Goal: Task Accomplishment & Management: Manage account settings

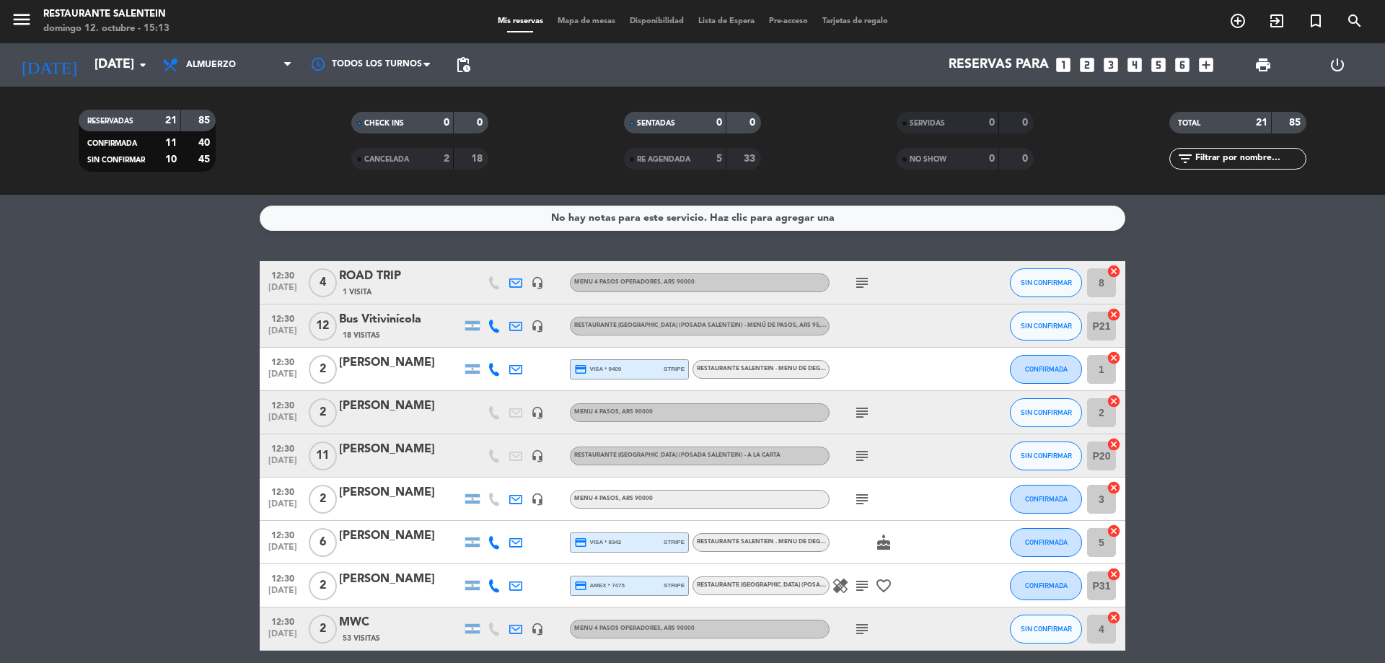
scroll to position [351, 0]
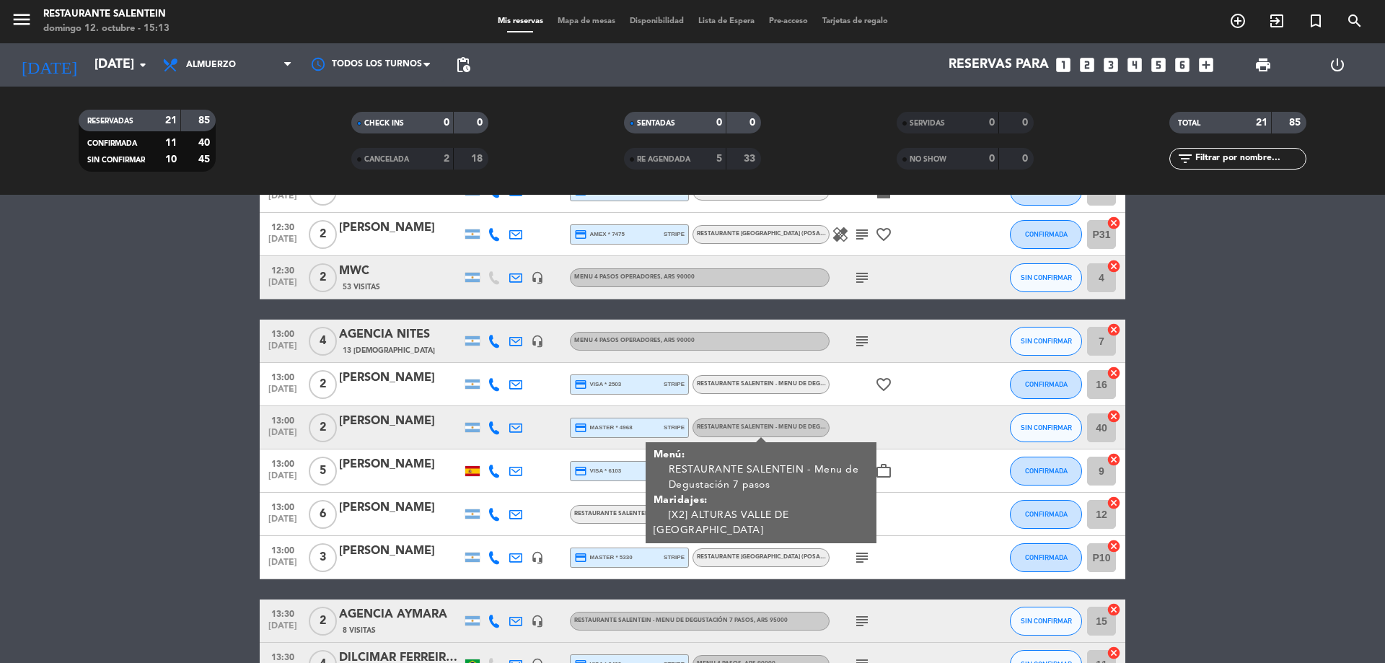
click at [228, 459] on bookings-row "12:30 [DATE] 4 ROAD TRIP 1 Visita headset_mic Menu 4 pasos operadores , ARS 900…" at bounding box center [692, 394] width 1385 height 969
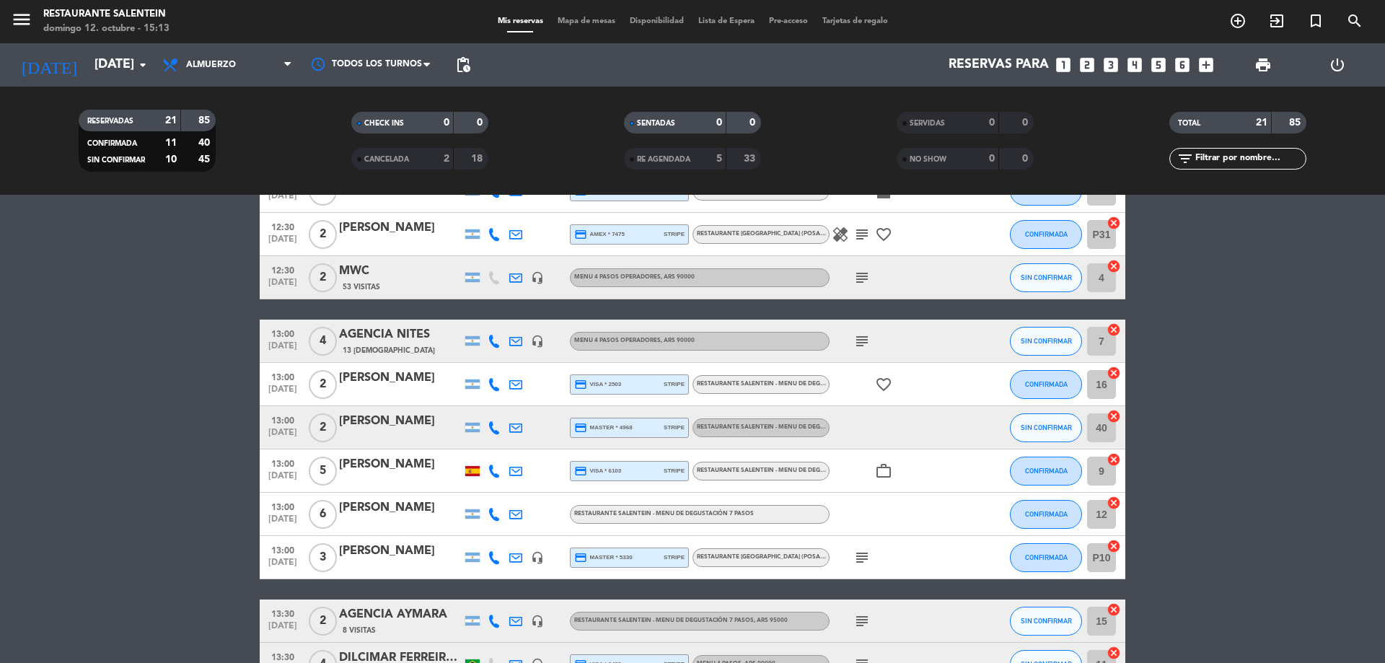
click at [383, 514] on div "[PERSON_NAME]" at bounding box center [400, 507] width 123 height 19
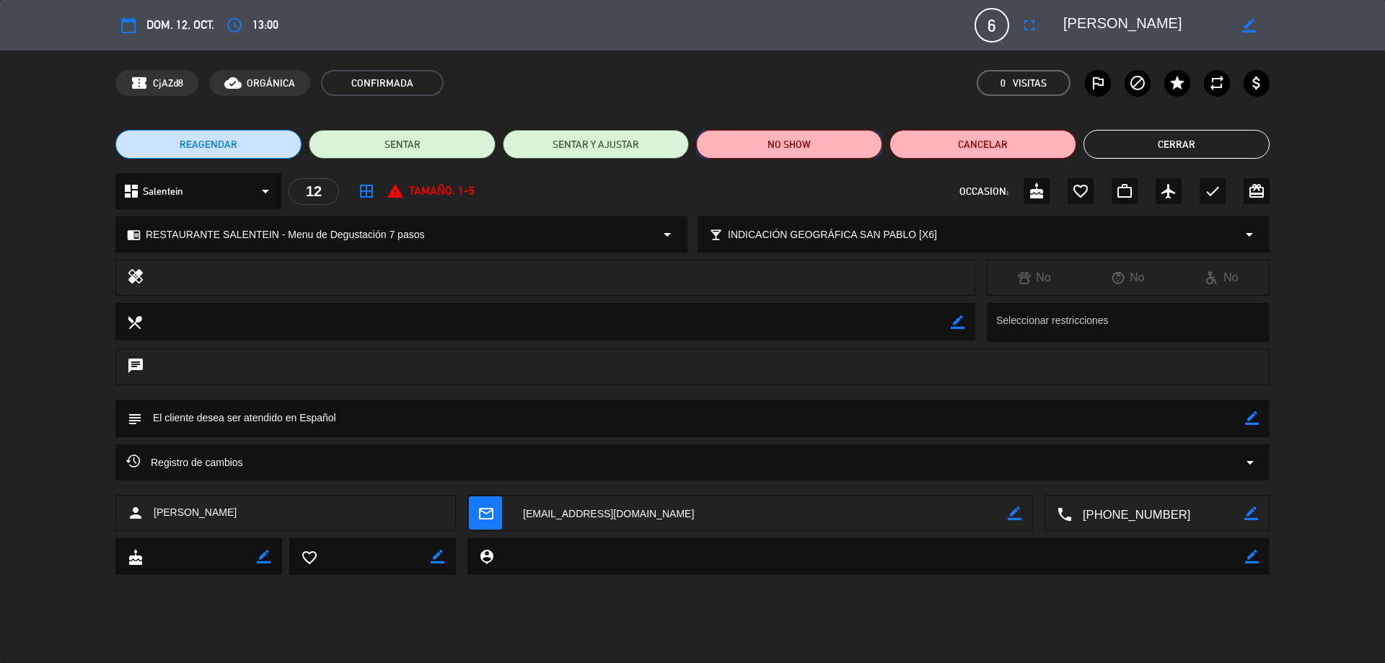
click at [763, 151] on button "NO SHOW" at bounding box center [789, 144] width 186 height 29
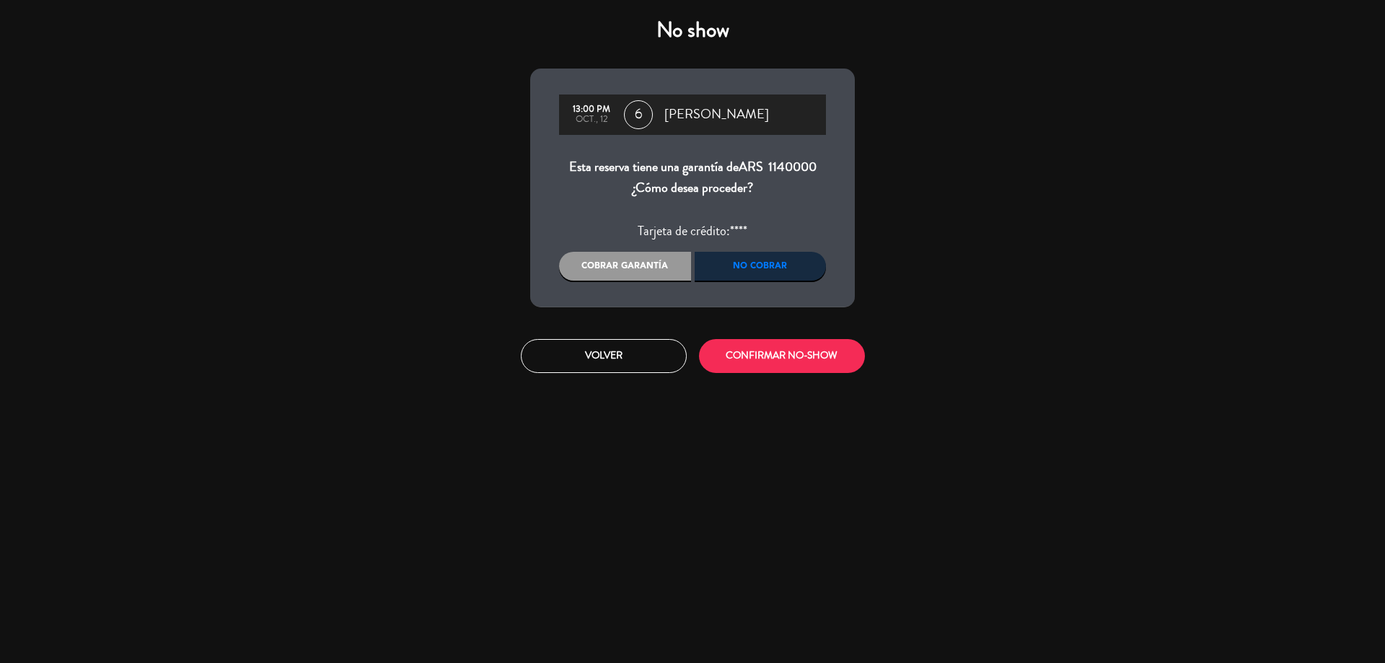
click at [641, 260] on div "Cobrar garantía" at bounding box center [625, 266] width 132 height 29
click at [640, 368] on button "Volver" at bounding box center [604, 356] width 166 height 34
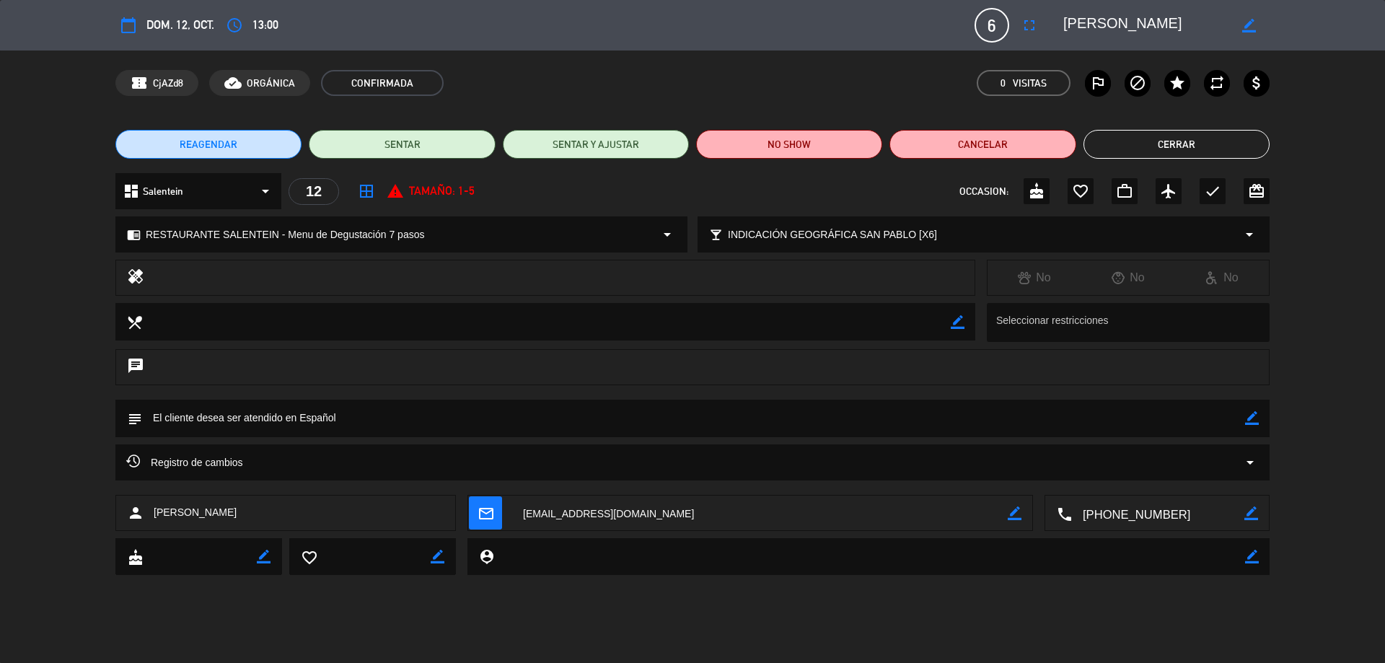
click at [1145, 140] on button "Cerrar" at bounding box center [1176, 144] width 186 height 29
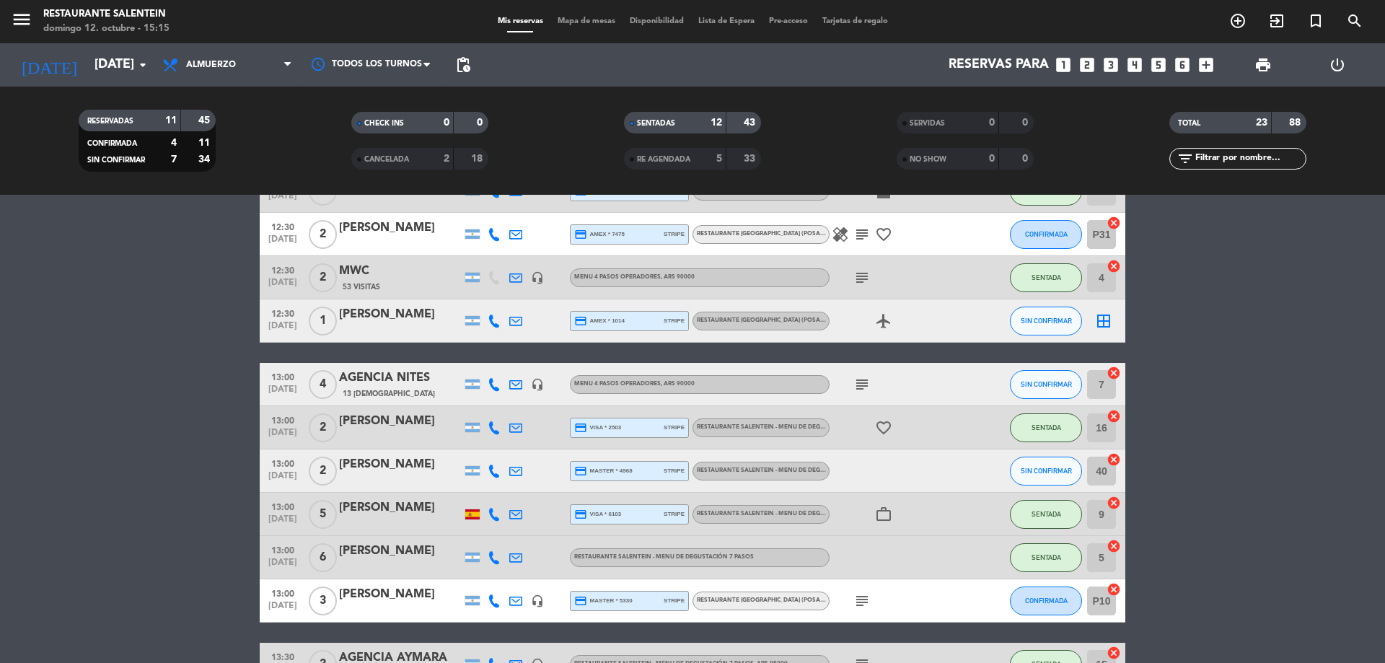
click at [398, 560] on div "[PERSON_NAME]" at bounding box center [400, 551] width 123 height 19
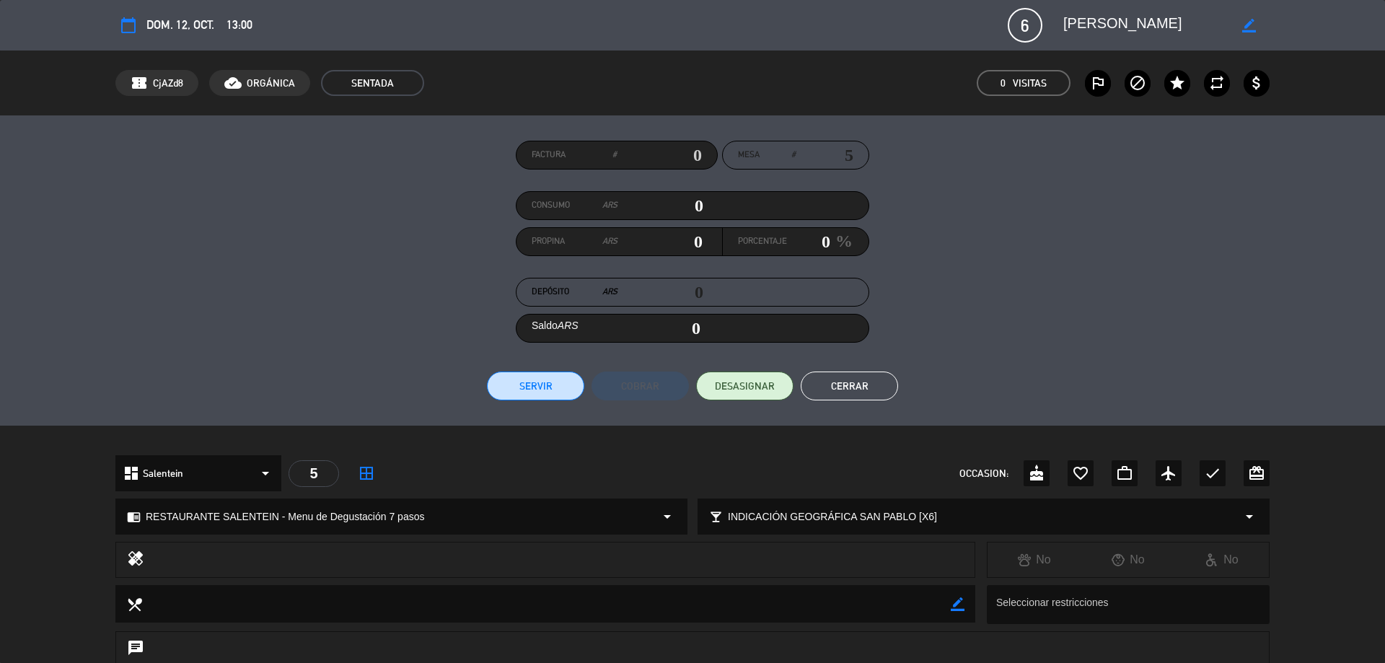
click at [841, 394] on button "Cerrar" at bounding box center [849, 385] width 97 height 29
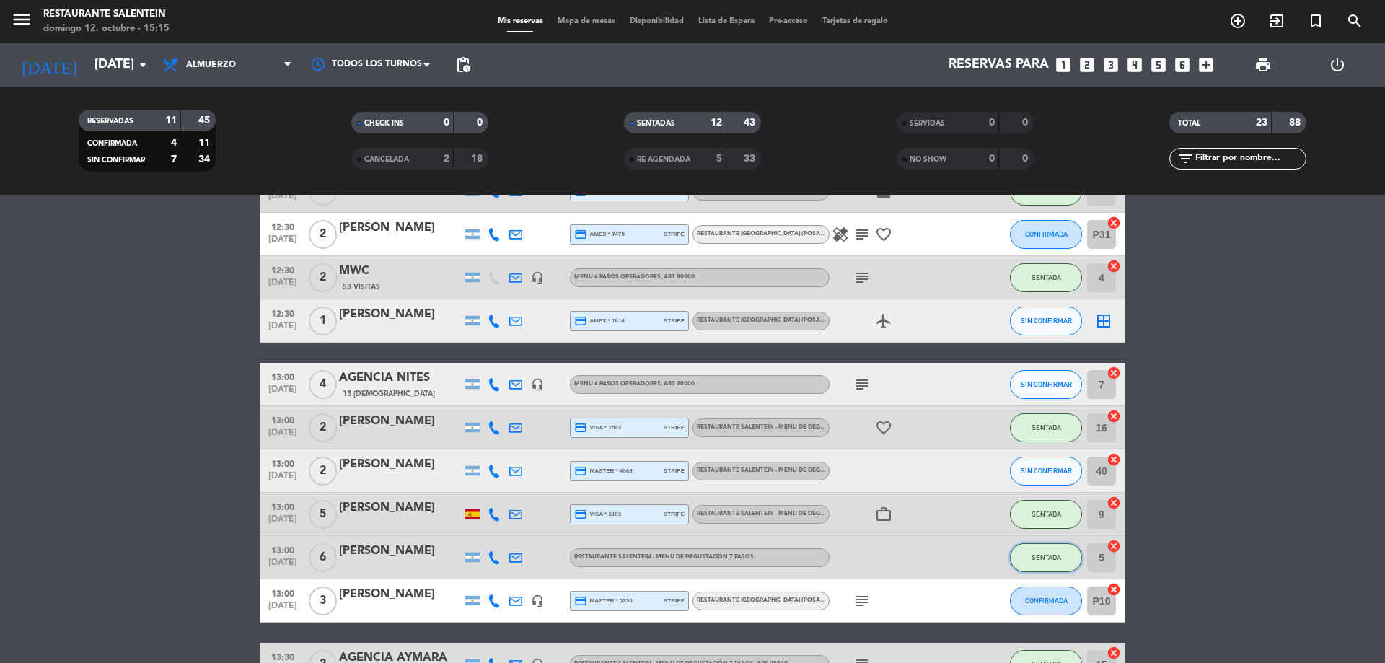
click at [1029, 560] on button "SENTADA" at bounding box center [1046, 557] width 72 height 29
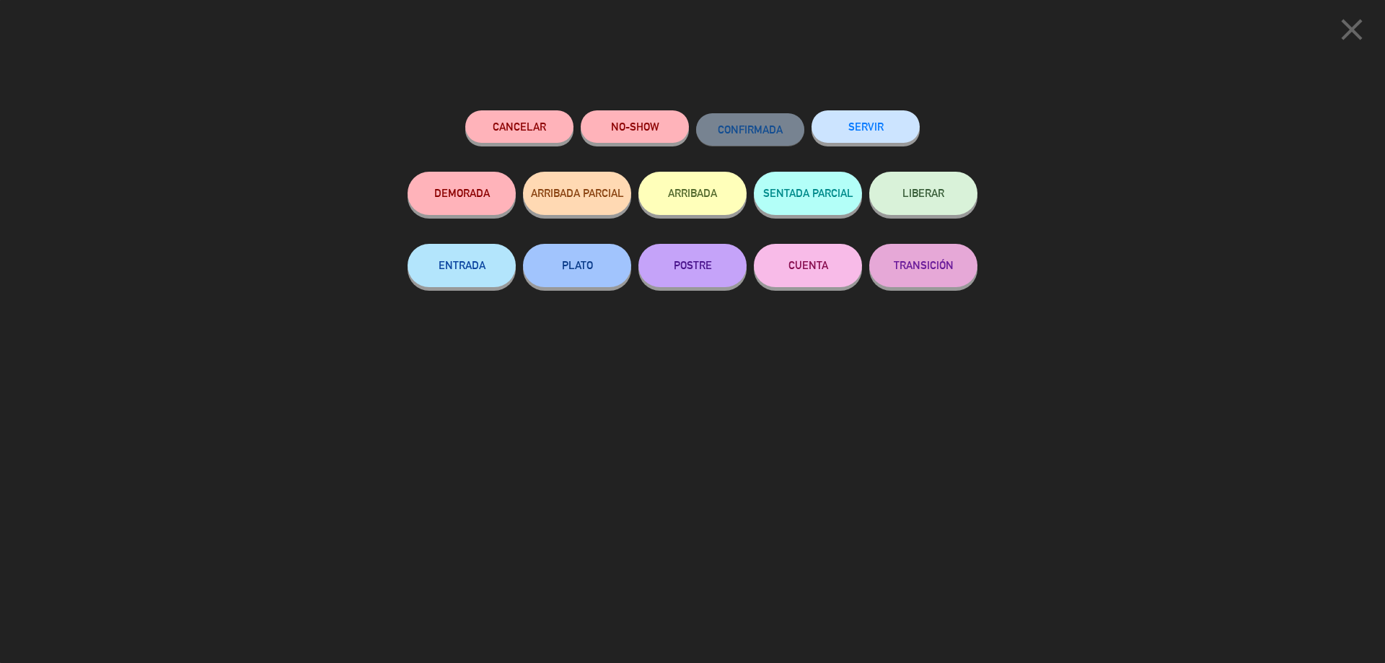
click at [638, 123] on button "NO-SHOW" at bounding box center [635, 126] width 108 height 32
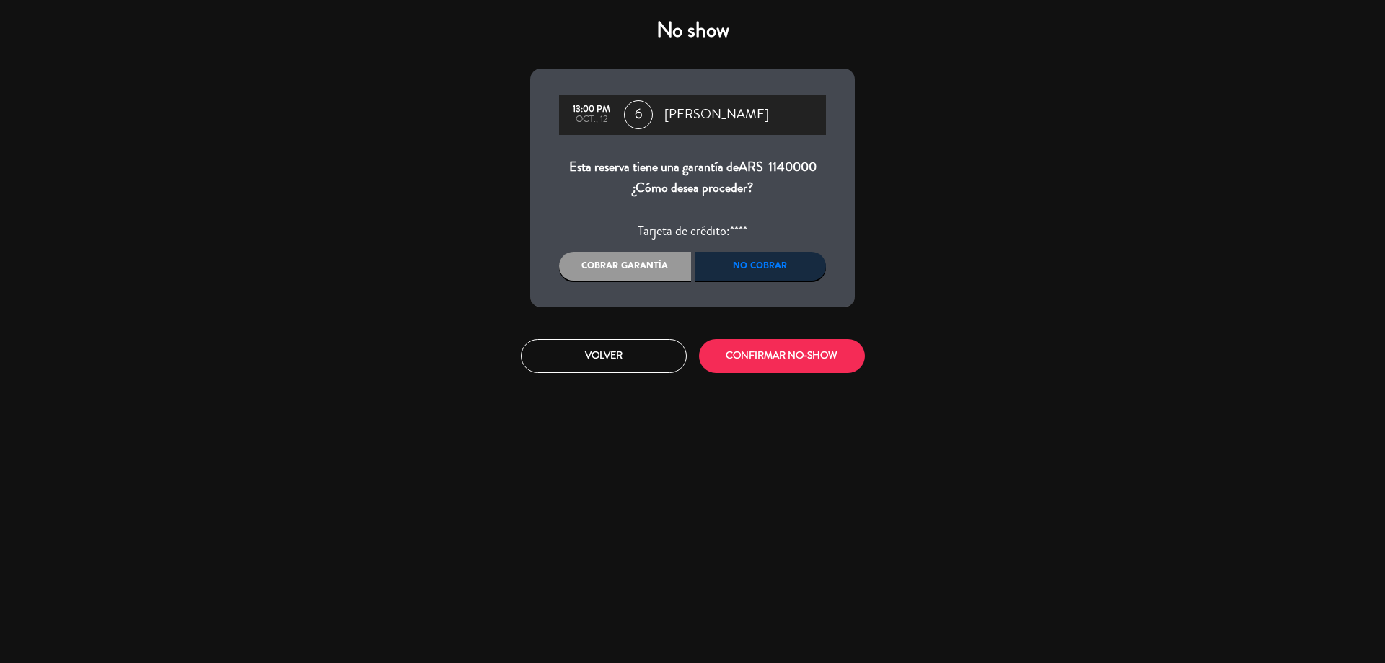
click at [672, 268] on div "Cobrar garantía" at bounding box center [625, 266] width 132 height 29
click at [771, 354] on button "CONFIRMAR NO-SHOW" at bounding box center [782, 356] width 166 height 34
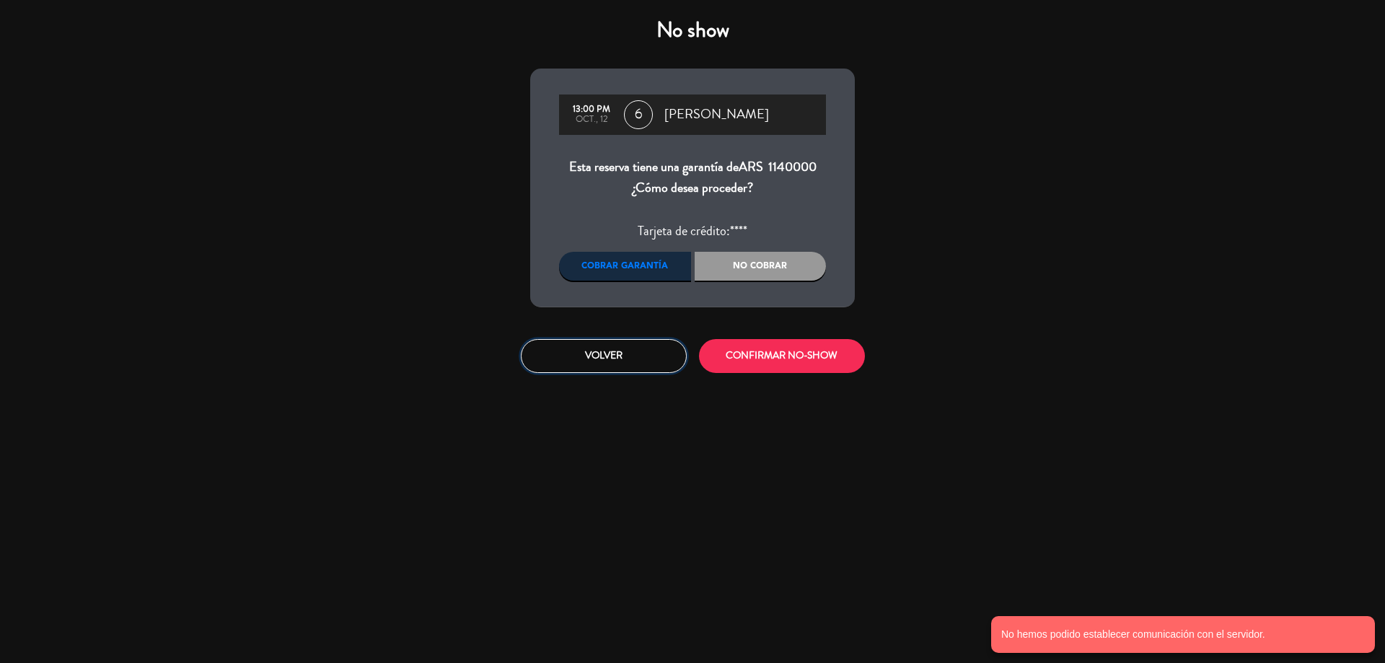
click at [615, 361] on button "Volver" at bounding box center [604, 356] width 166 height 34
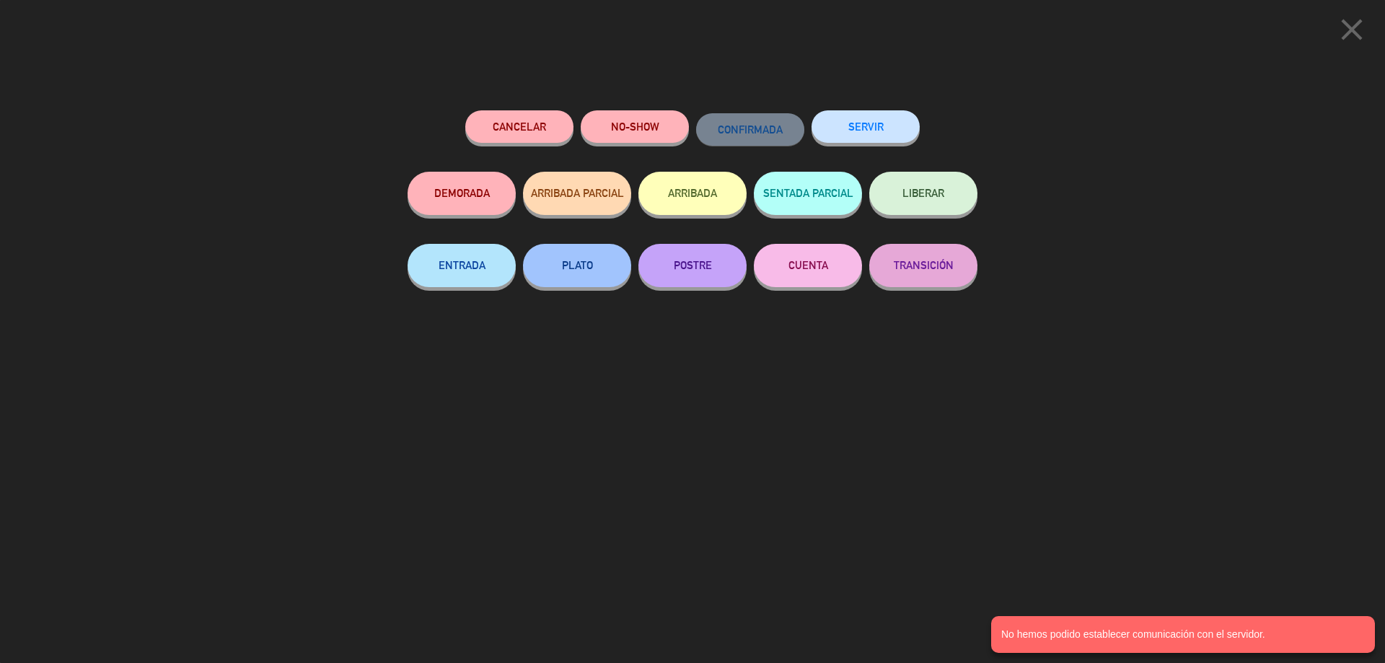
click at [547, 130] on button "Cancelar" at bounding box center [519, 126] width 108 height 32
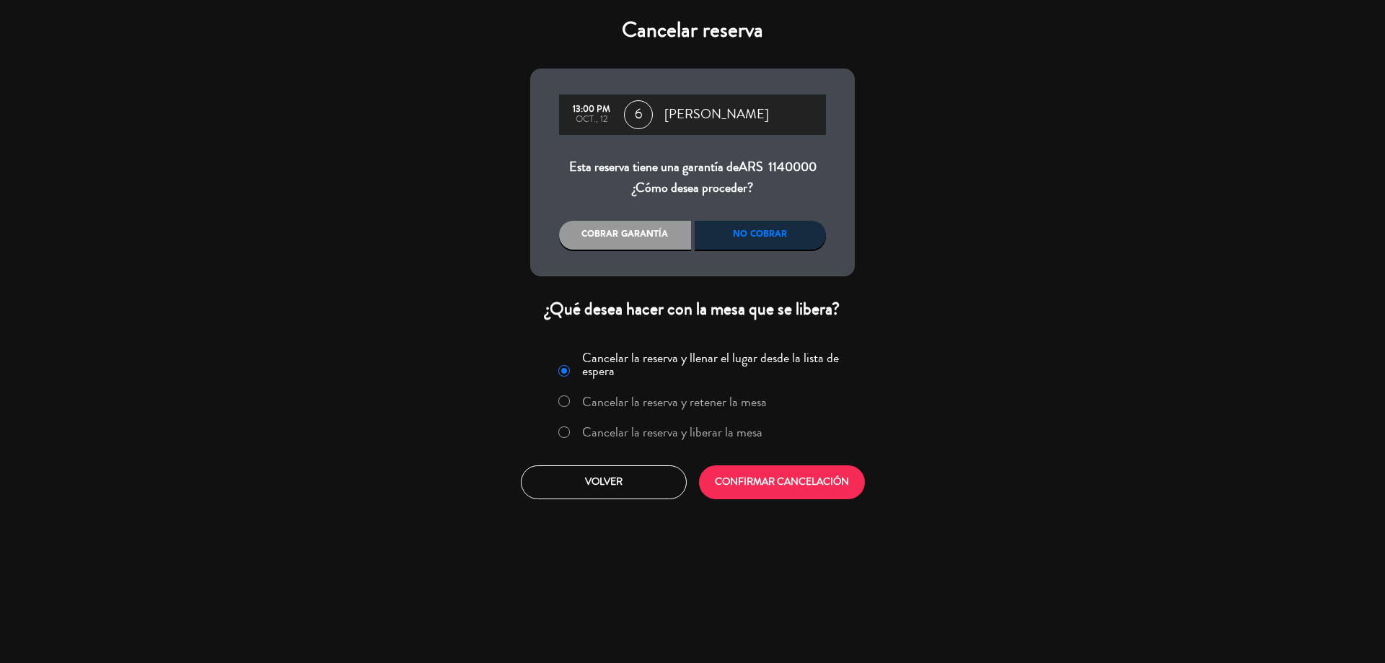
click at [632, 232] on div "Cobrar garantía" at bounding box center [625, 235] width 132 height 29
click at [753, 479] on button "CONFIRMAR CANCELACIÓN" at bounding box center [782, 482] width 166 height 34
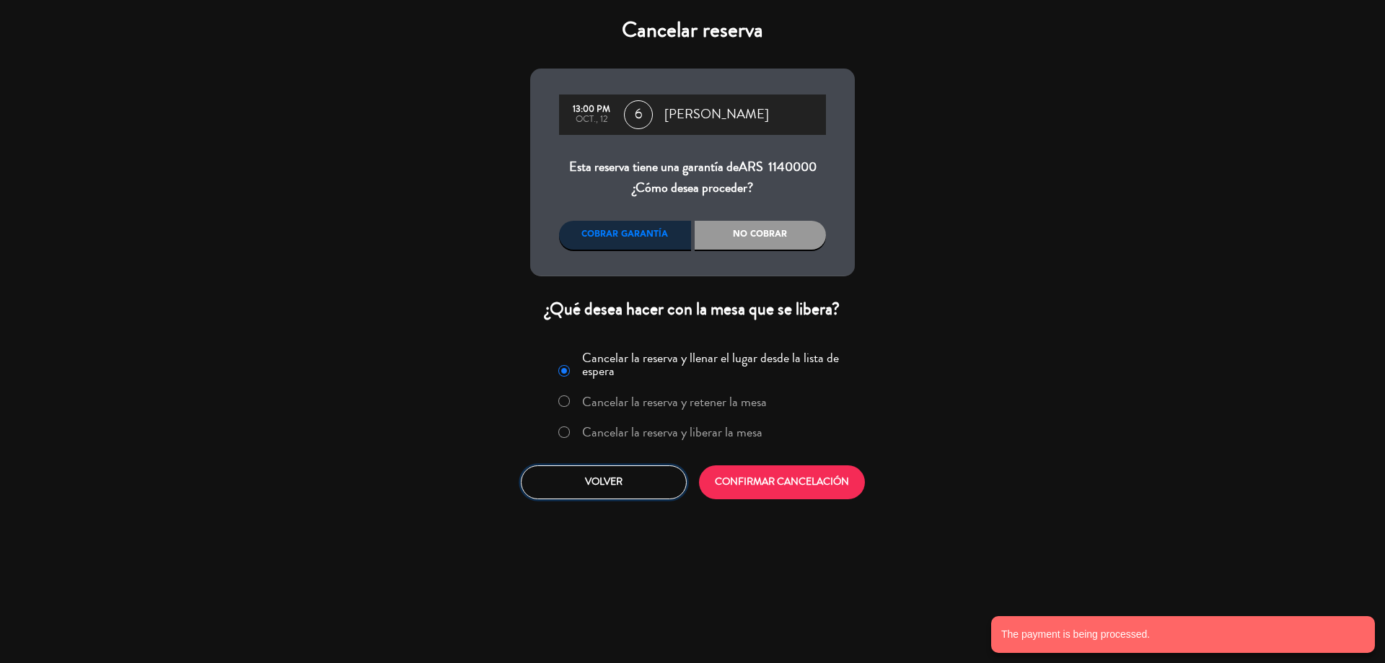
click at [638, 473] on button "Volver" at bounding box center [604, 482] width 166 height 34
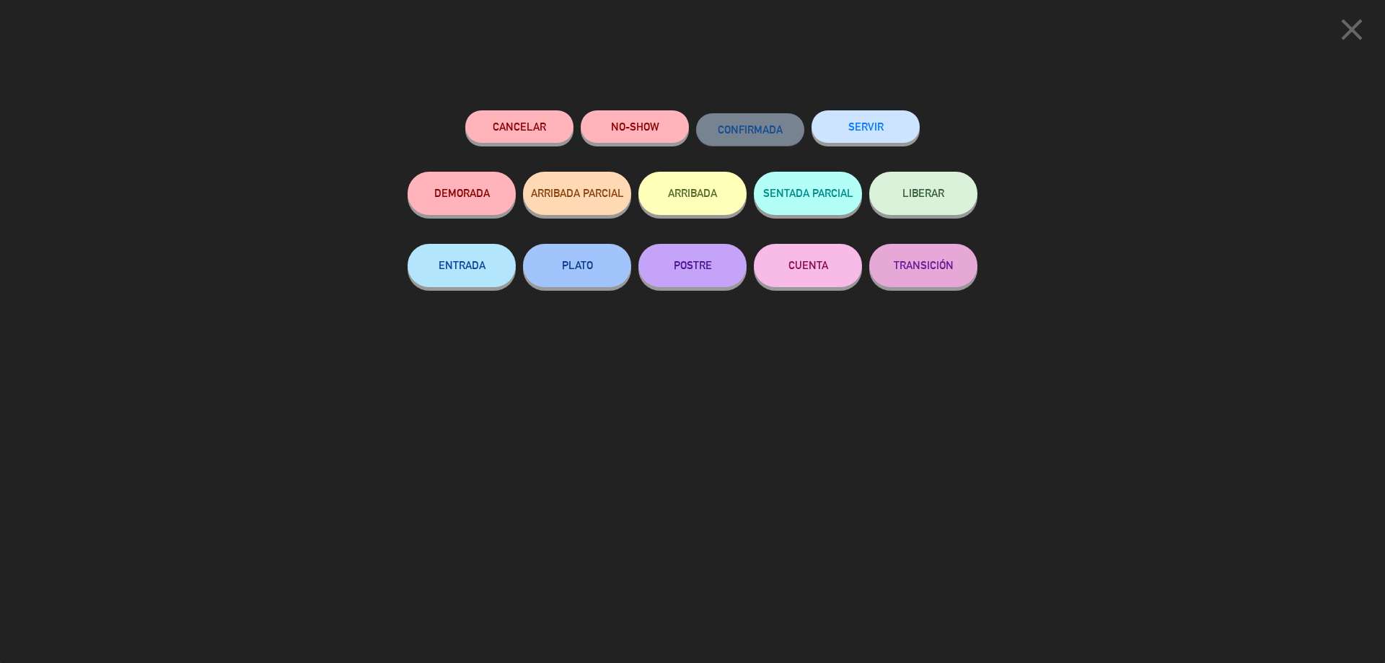
click at [943, 201] on button "LIBERAR" at bounding box center [923, 193] width 108 height 43
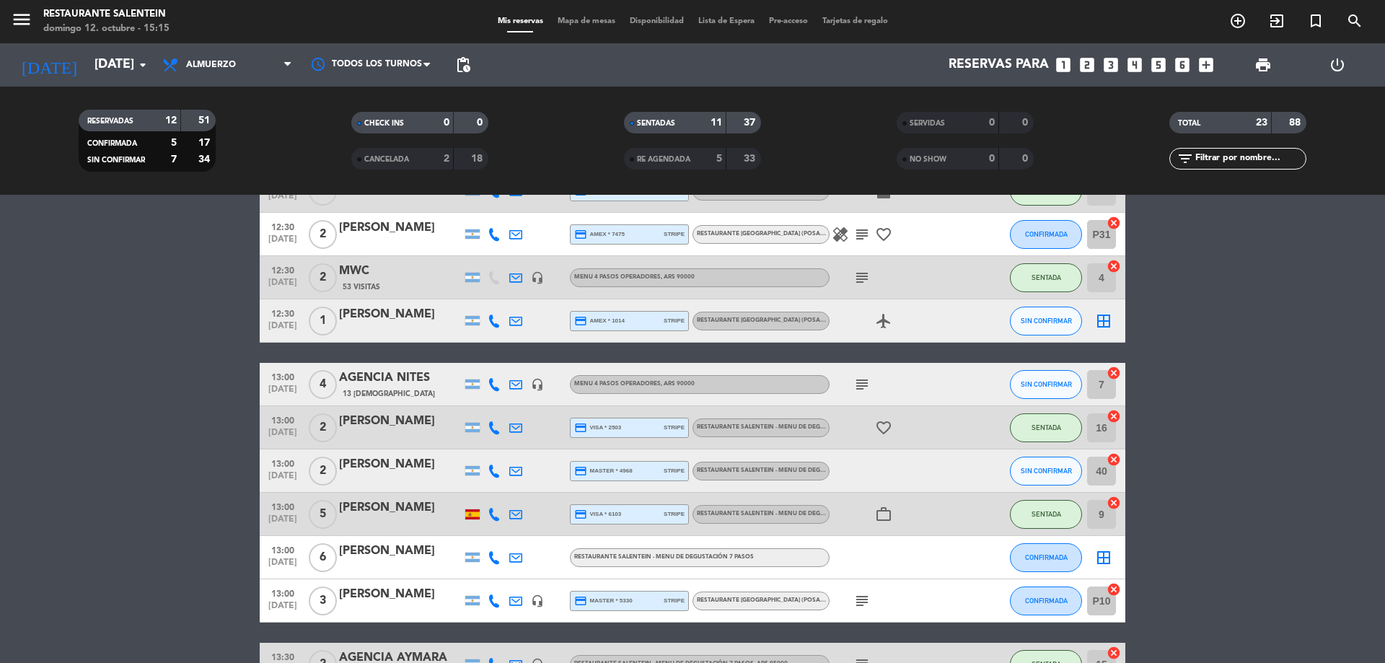
click at [390, 568] on div at bounding box center [400, 567] width 123 height 12
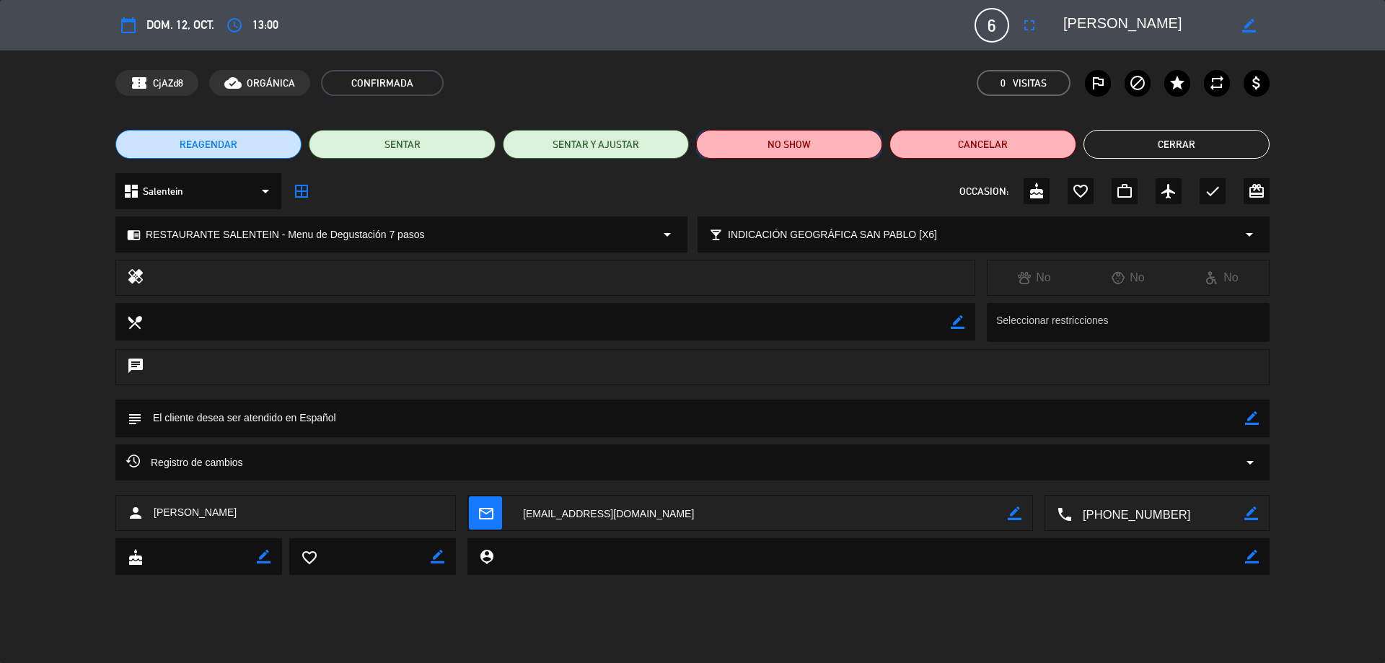
click at [797, 143] on button "NO SHOW" at bounding box center [789, 144] width 186 height 29
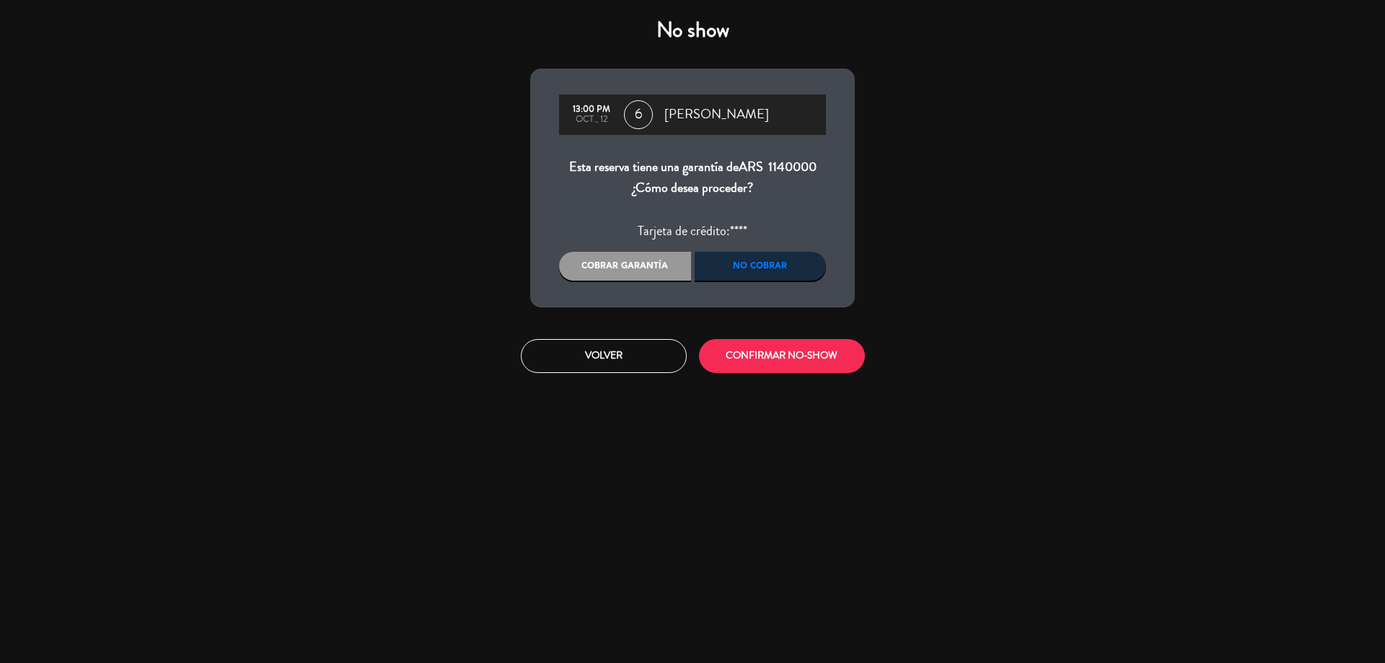
click at [623, 276] on div "Cobrar garantía" at bounding box center [625, 266] width 132 height 29
click at [775, 363] on button "CONFIRMAR NO-SHOW" at bounding box center [782, 356] width 166 height 34
click at [630, 265] on div "Cobrar garantía" at bounding box center [625, 266] width 132 height 29
click at [810, 356] on button "CONFIRMAR NO-SHOW" at bounding box center [782, 356] width 166 height 34
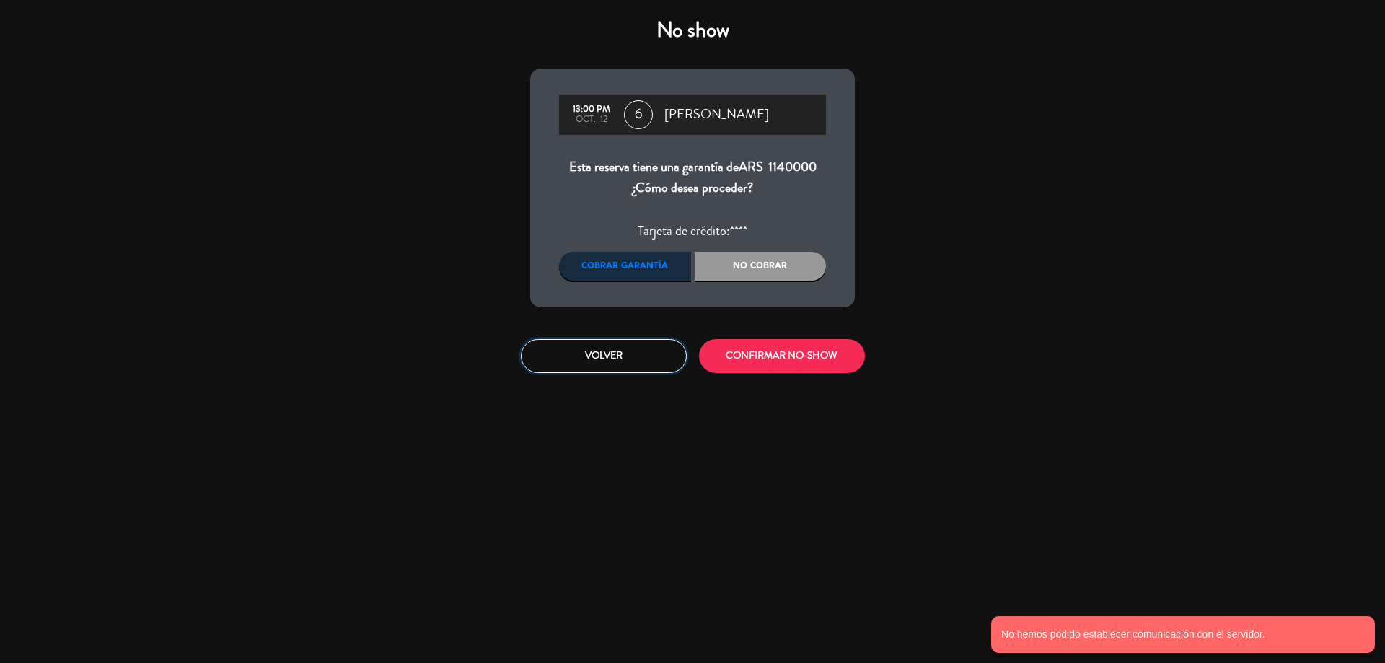
click at [582, 359] on button "Volver" at bounding box center [604, 356] width 166 height 34
